Goal: Information Seeking & Learning: Learn about a topic

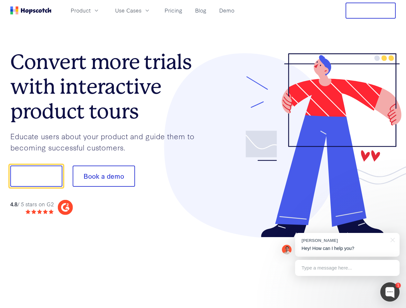
click at [203, 154] on div at bounding box center [299, 145] width 193 height 185
click at [91, 10] on span "Product" at bounding box center [81, 10] width 20 height 8
click at [141, 10] on span "Use Cases" at bounding box center [128, 10] width 26 height 8
click at [370, 11] on button "Free Trial" at bounding box center [370, 11] width 50 height 16
click at [36, 176] on button "Show me!" at bounding box center [36, 176] width 52 height 21
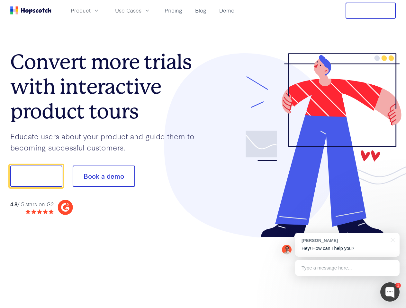
click at [103, 176] on button "Book a demo" at bounding box center [104, 176] width 62 height 21
click at [390, 292] on div at bounding box center [389, 292] width 19 height 19
click at [347, 245] on div "[PERSON_NAME] Hey! How can I help you?" at bounding box center [347, 245] width 104 height 24
click at [391, 240] on div at bounding box center [339, 175] width 120 height 214
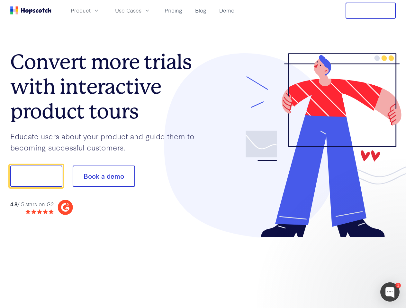
click at [347, 268] on div at bounding box center [339, 218] width 120 height 128
